Goal: Information Seeking & Learning: Learn about a topic

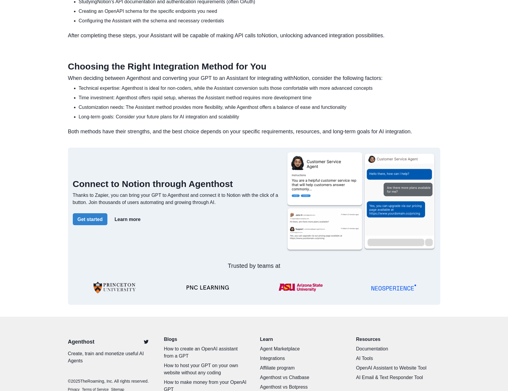
scroll to position [937, 0]
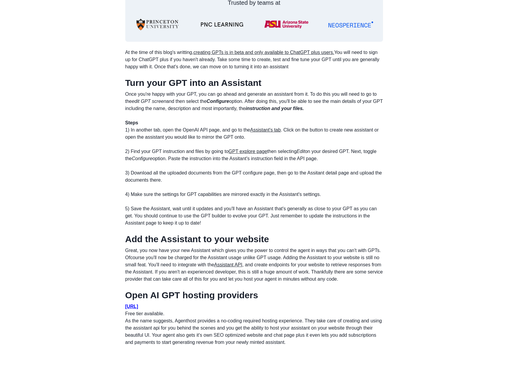
scroll to position [388, 0]
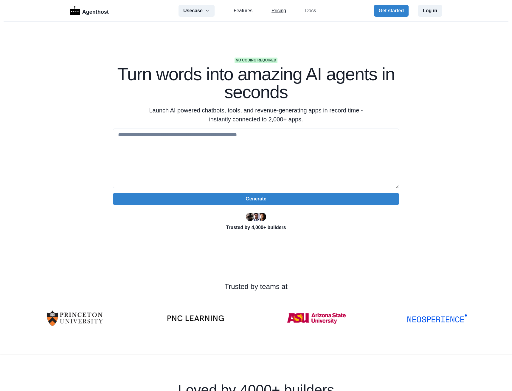
click at [278, 11] on link "Pricing" at bounding box center [279, 10] width 15 height 7
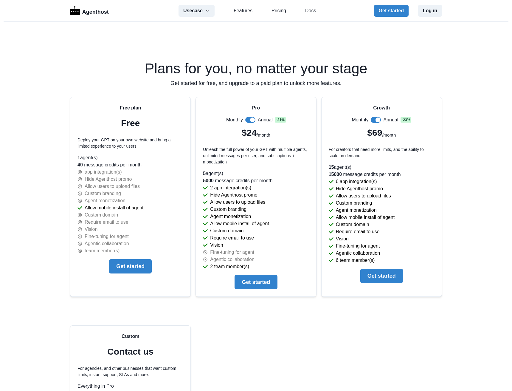
scroll to position [1215, 0]
